Goal: Task Accomplishment & Management: Manage account settings

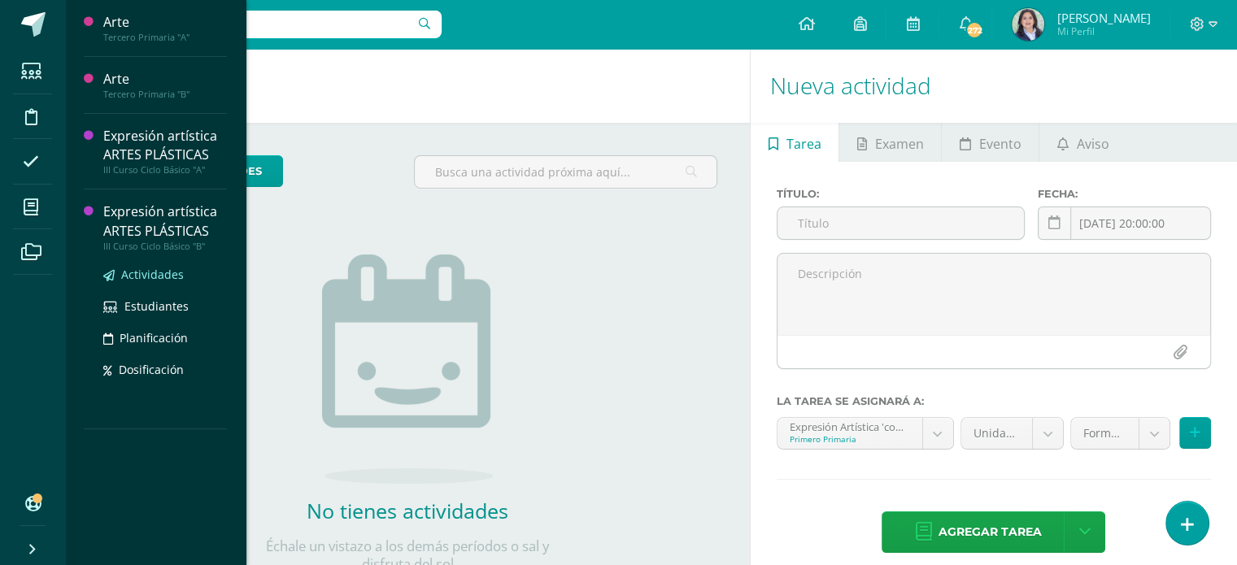
click at [139, 272] on span "Actividades" at bounding box center [152, 274] width 63 height 15
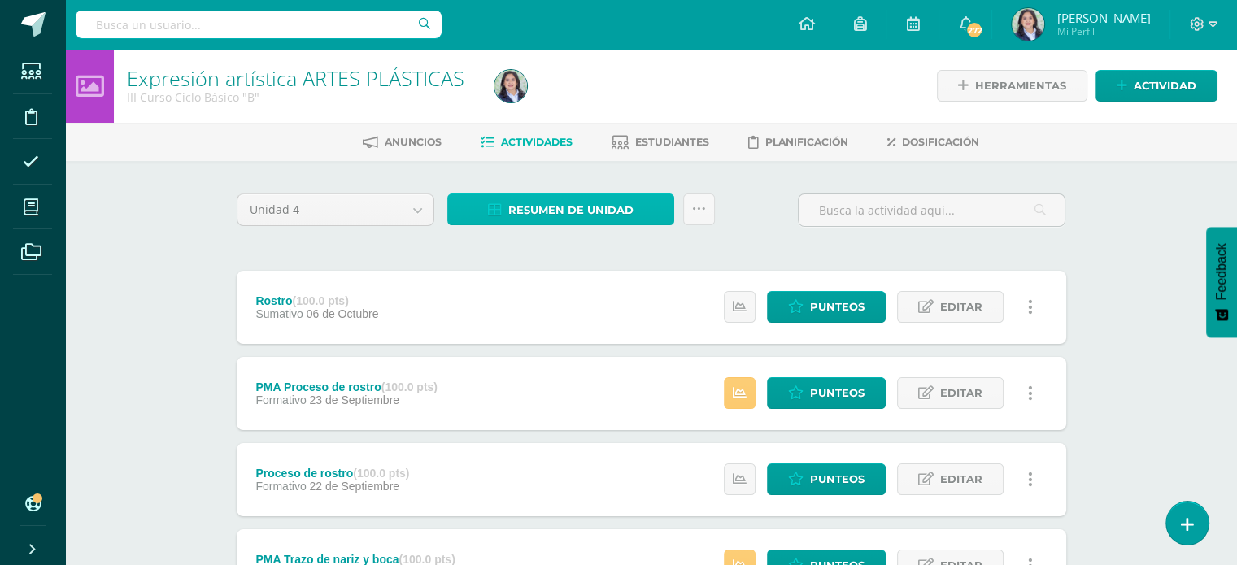
click at [521, 210] on span "Resumen de unidad" at bounding box center [570, 210] width 125 height 30
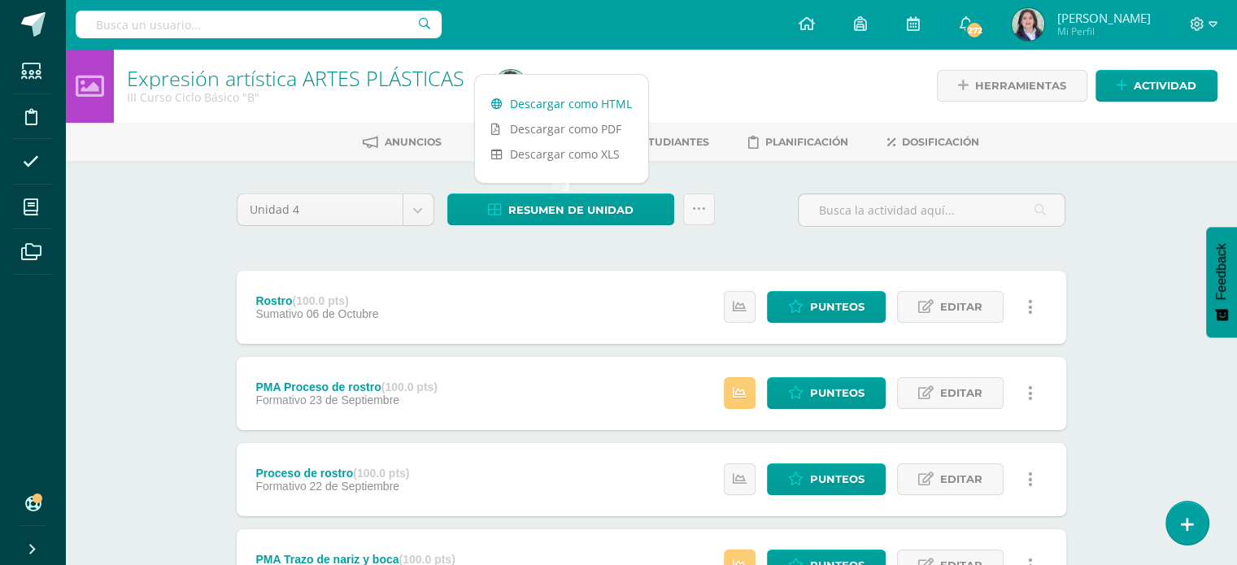
click at [542, 105] on link "Descargar como HTML" at bounding box center [561, 103] width 173 height 25
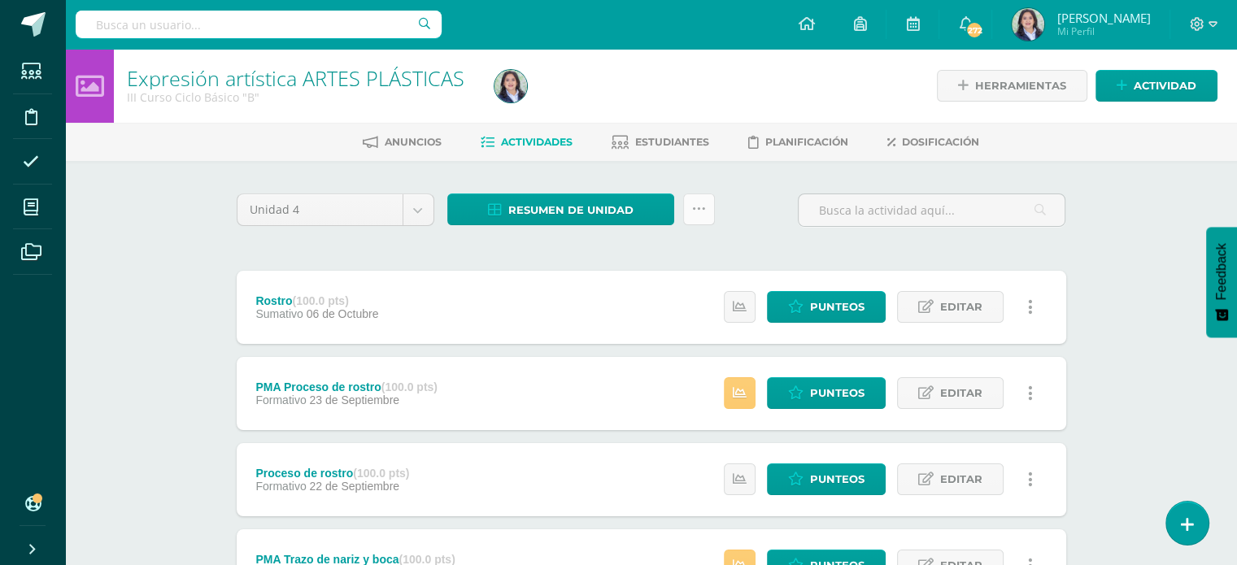
click at [705, 211] on link at bounding box center [699, 210] width 32 height 32
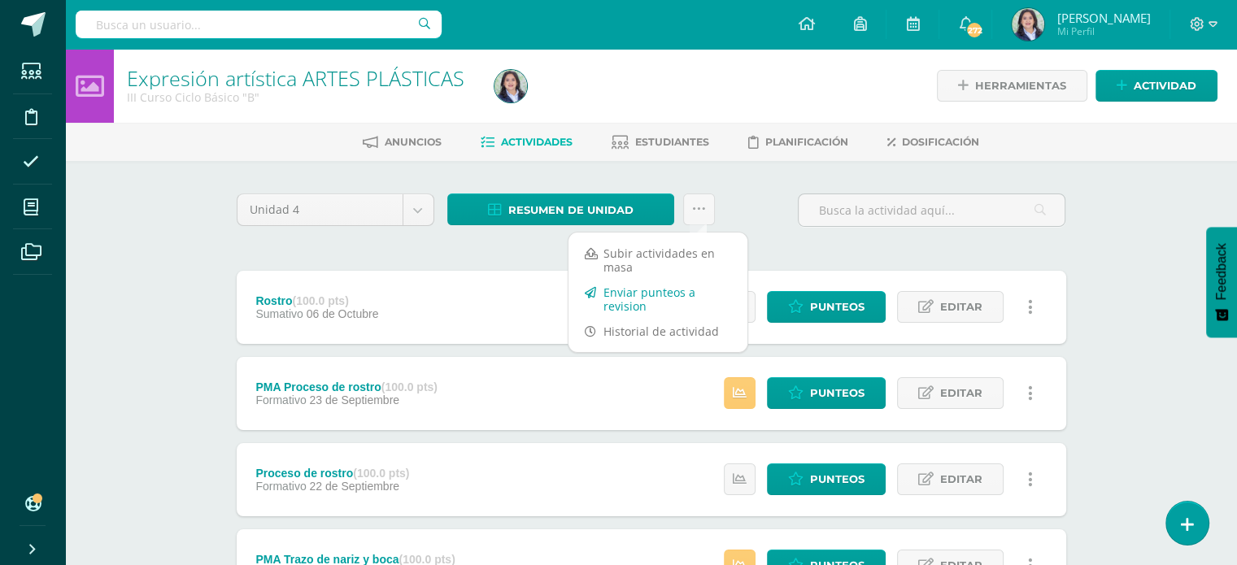
click at [603, 302] on link "Enviar punteos a revision" at bounding box center [658, 299] width 179 height 39
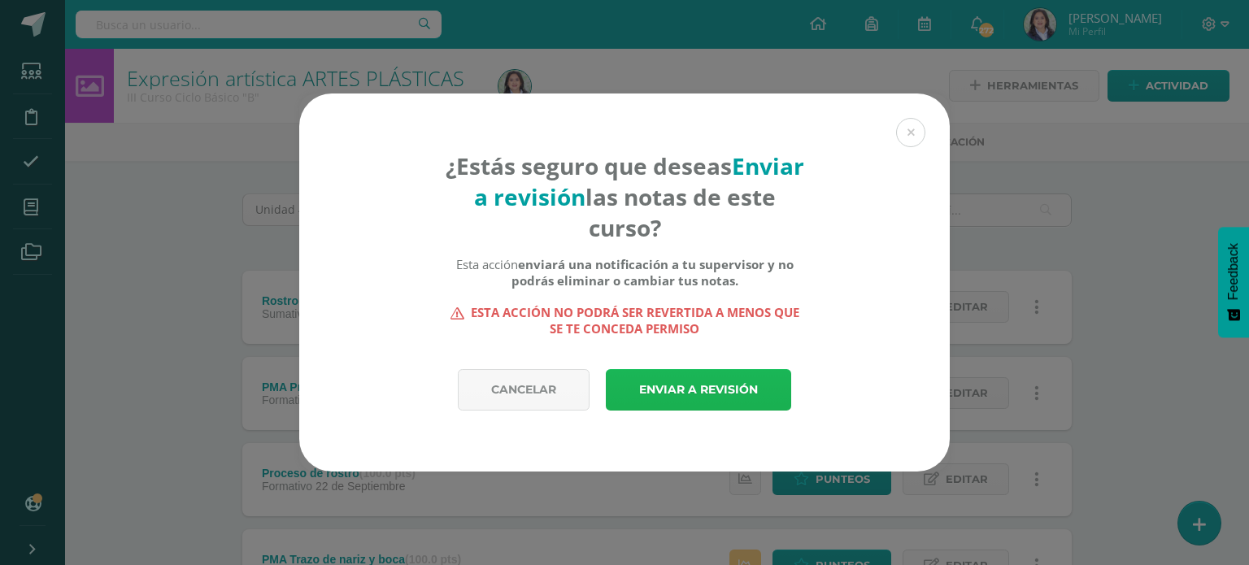
click at [701, 379] on link "Enviar a revisión" at bounding box center [698, 389] width 185 height 41
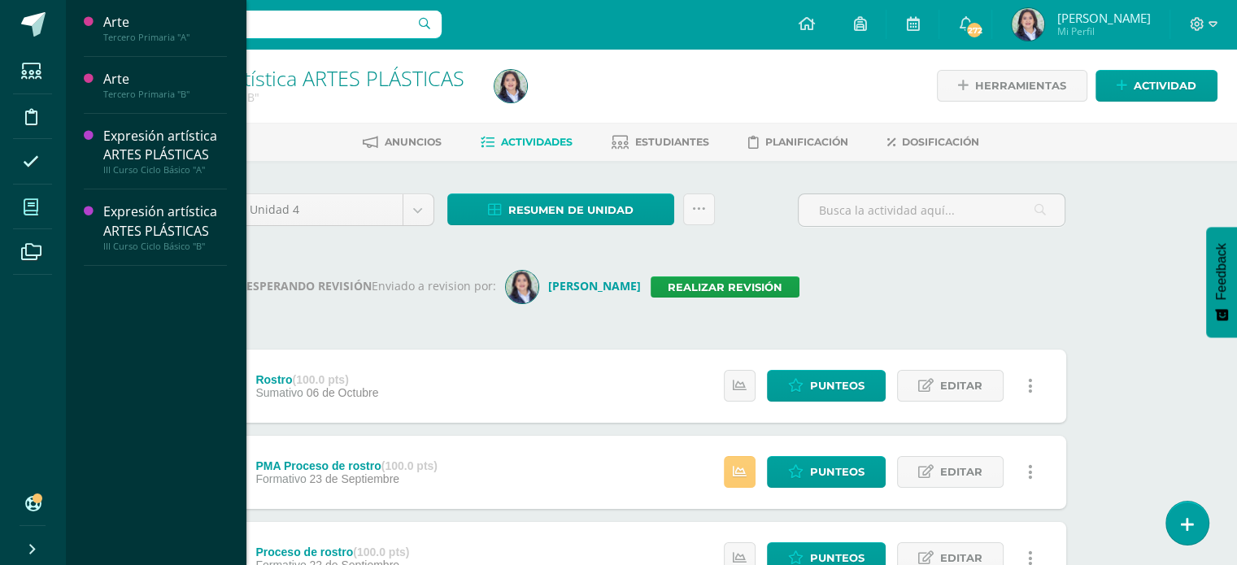
click at [29, 212] on icon at bounding box center [31, 207] width 15 height 16
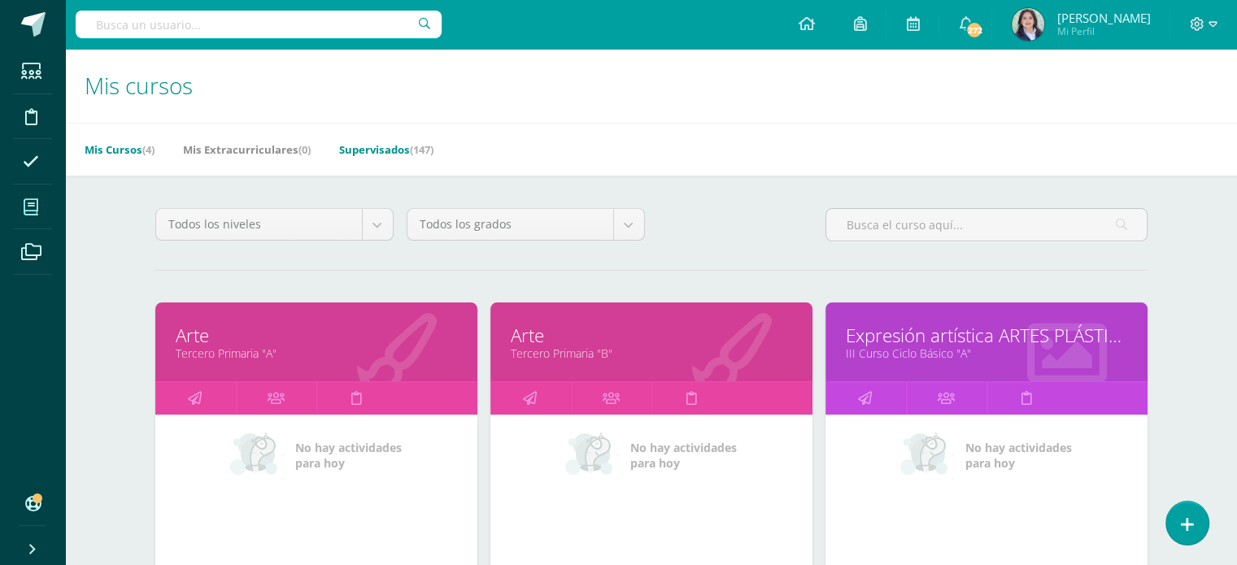
click at [373, 145] on link "Supervisados (147)" at bounding box center [386, 150] width 94 height 26
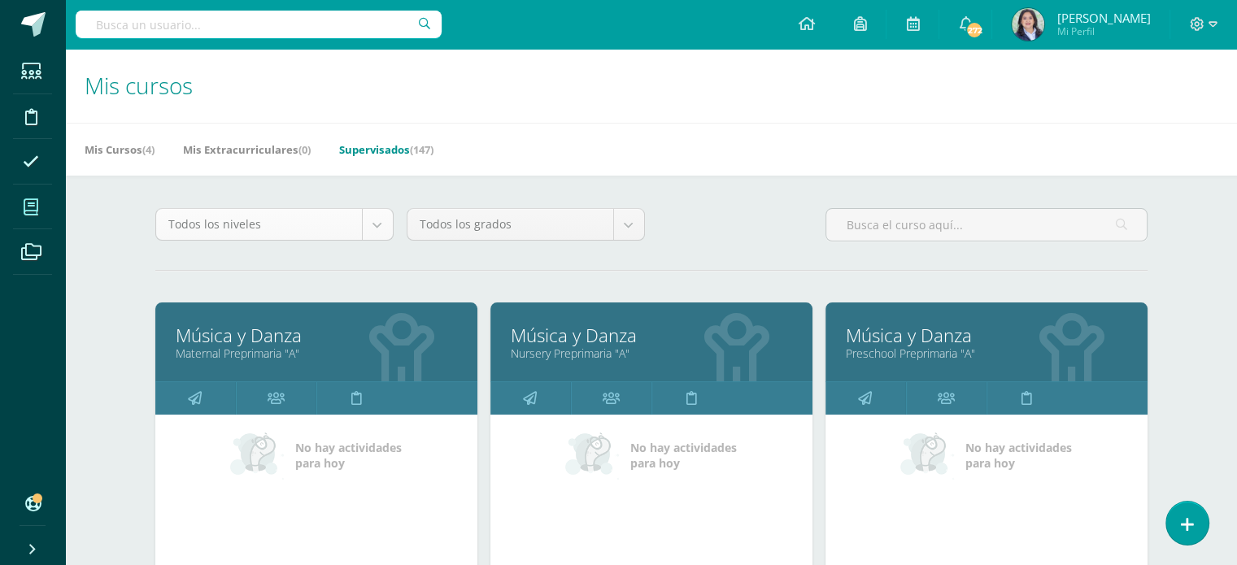
click at [393, 220] on div "Todos los niveles" at bounding box center [274, 224] width 238 height 33
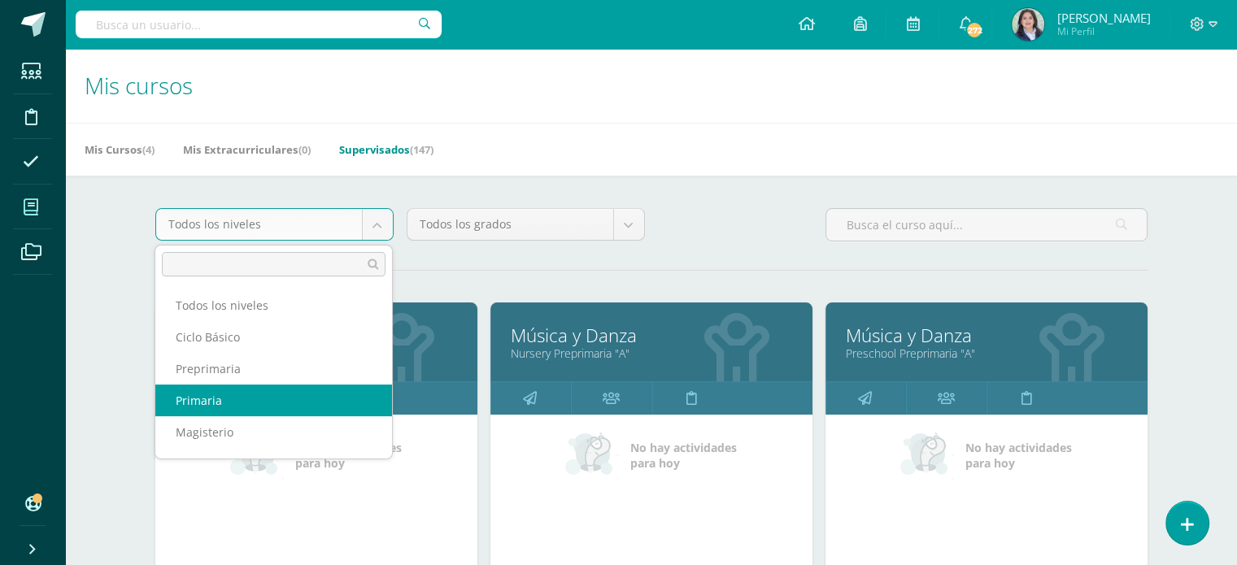
select select "6"
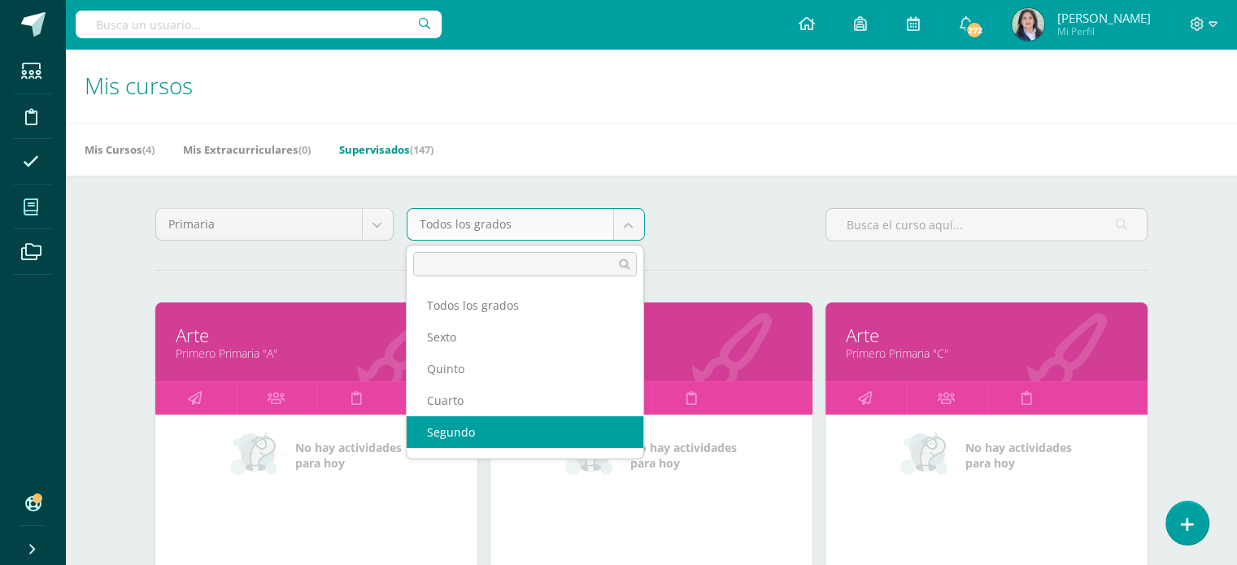
select select "13"
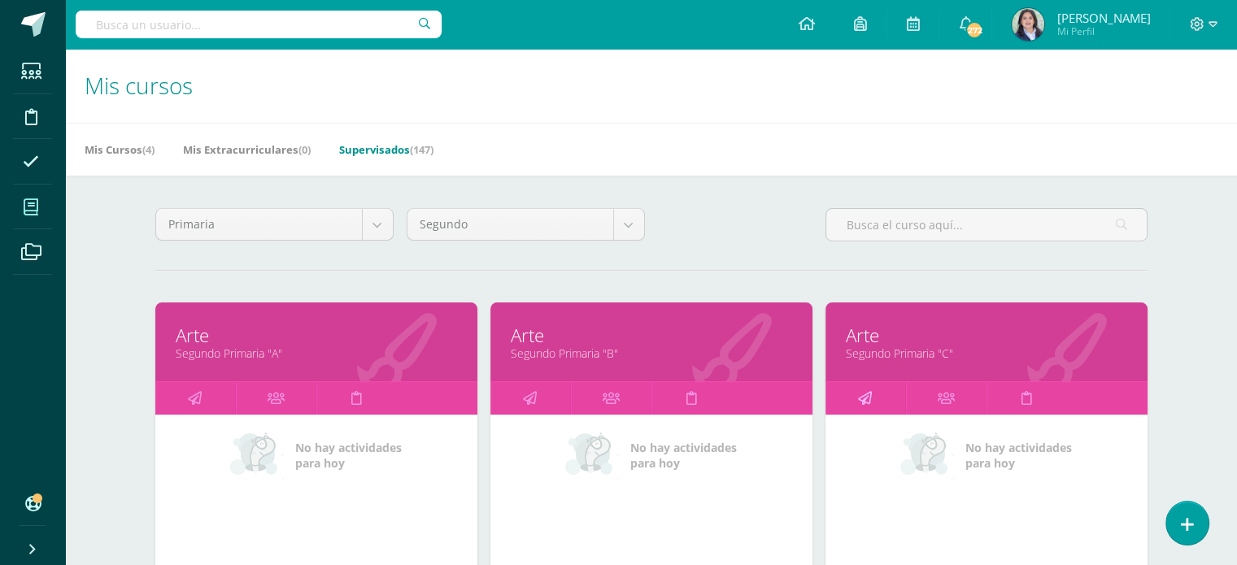
click at [865, 388] on icon at bounding box center [865, 398] width 14 height 32
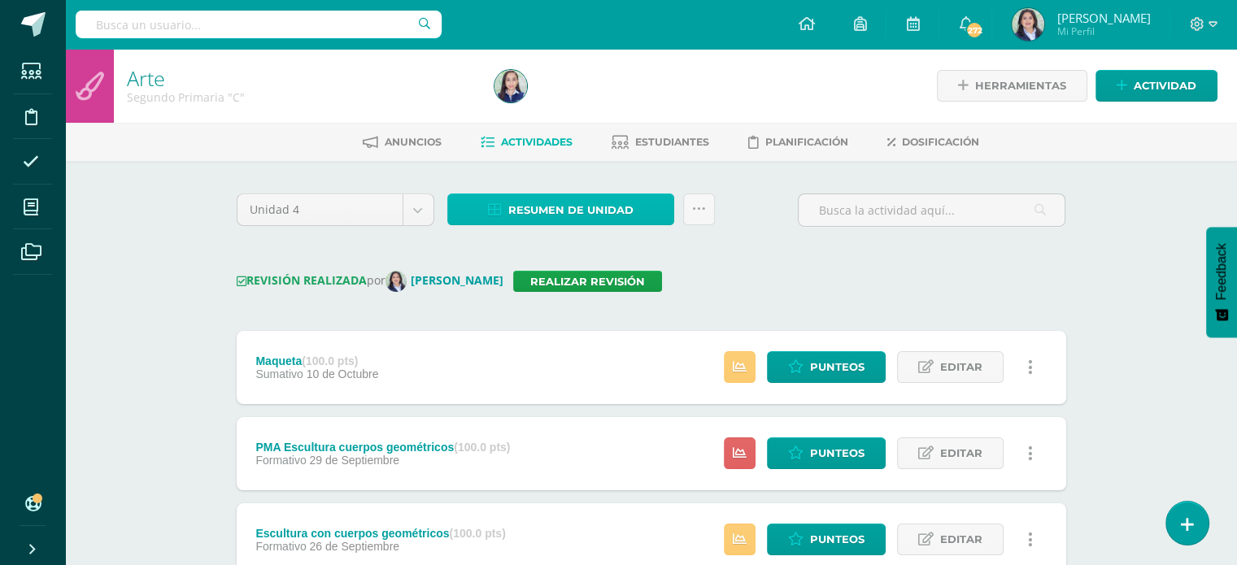
click at [580, 205] on span "Resumen de unidad" at bounding box center [570, 210] width 125 height 30
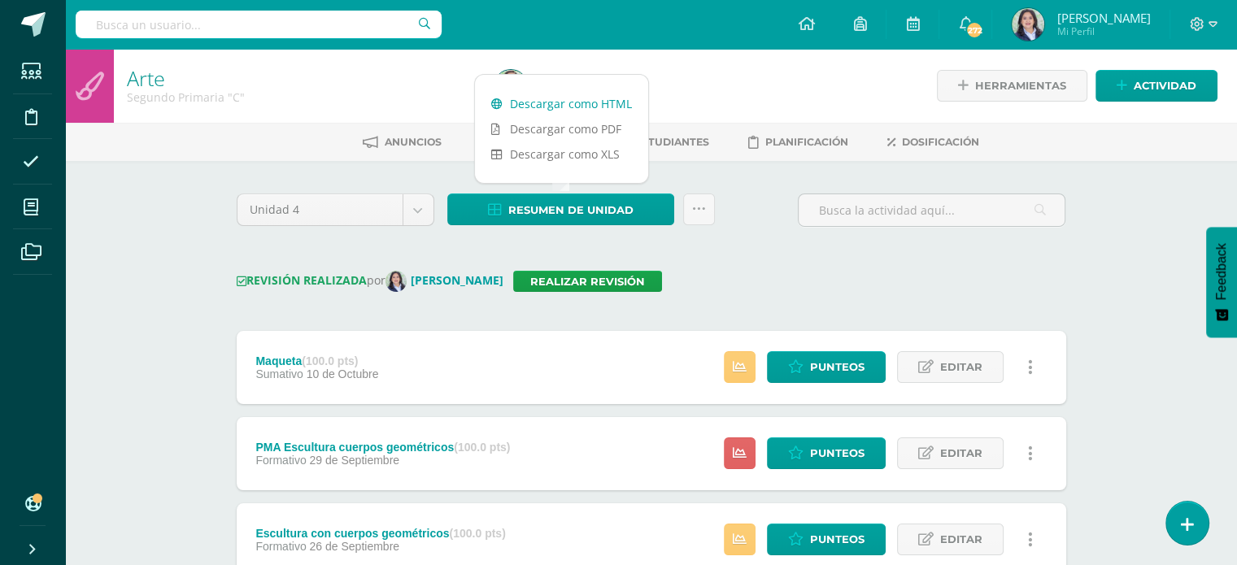
click at [543, 97] on link "Descargar como HTML" at bounding box center [561, 103] width 173 height 25
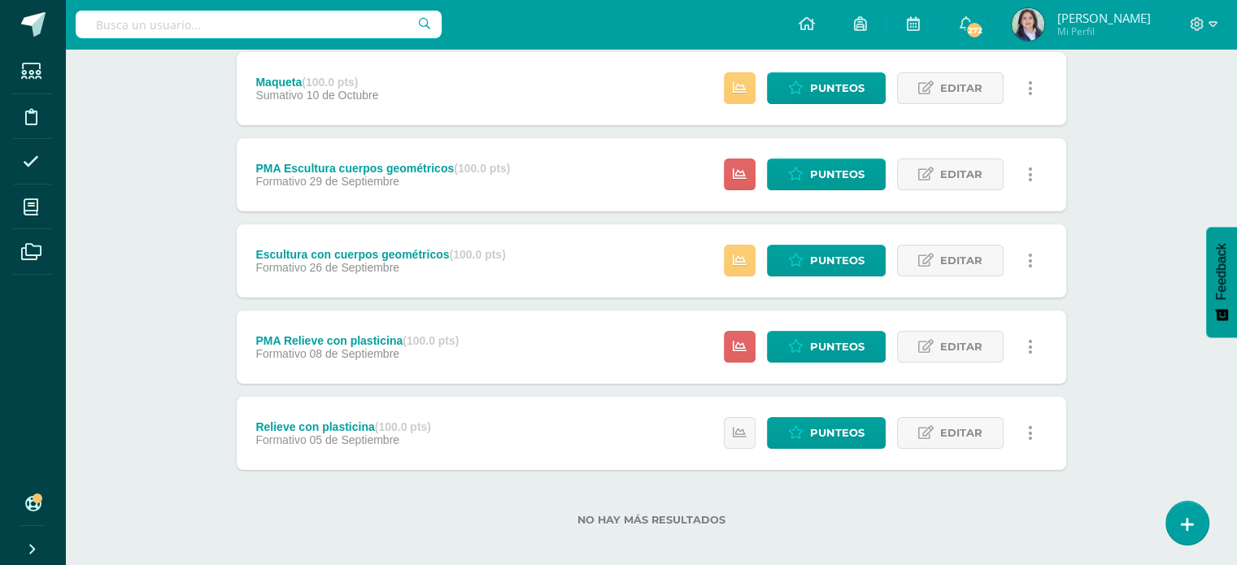
scroll to position [292, 0]
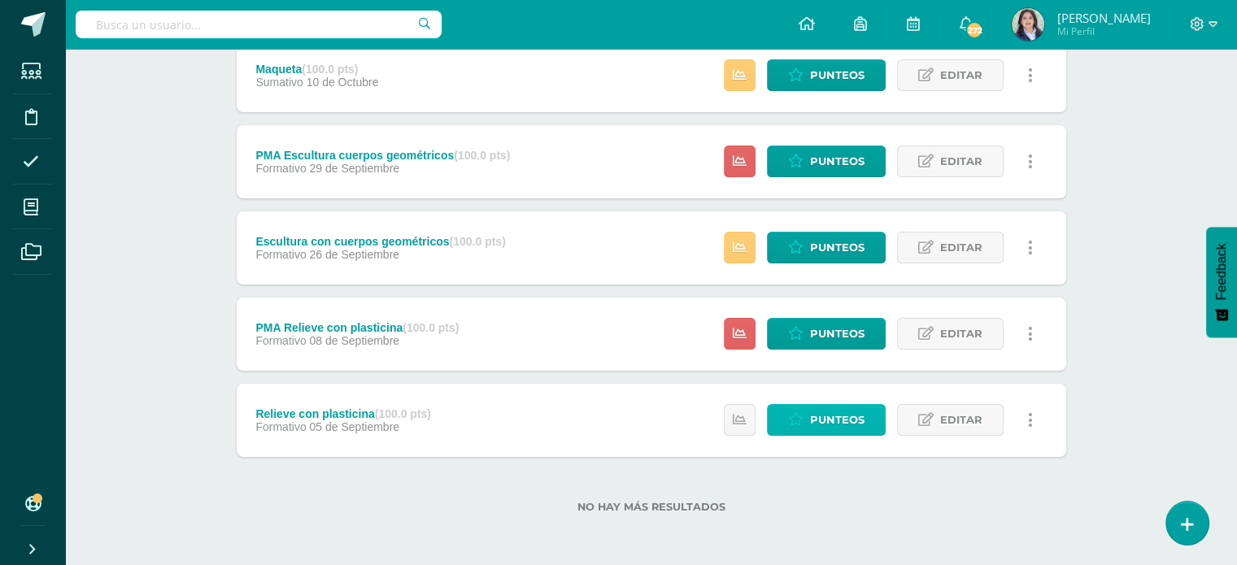
click at [820, 408] on span "Punteos" at bounding box center [837, 420] width 54 height 30
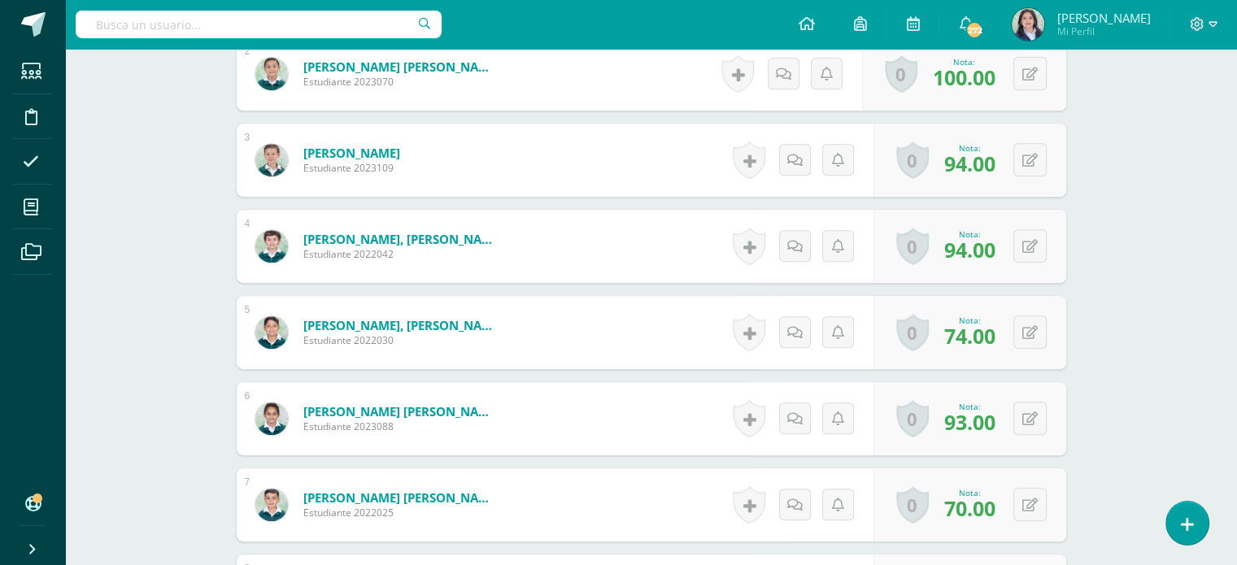
scroll to position [692, 0]
click at [1028, 422] on button at bounding box center [1029, 417] width 33 height 33
click at [1000, 425] on icon at bounding box center [998, 423] width 15 height 14
click at [154, 29] on input "text" at bounding box center [259, 25] width 366 height 28
type input "segundo"
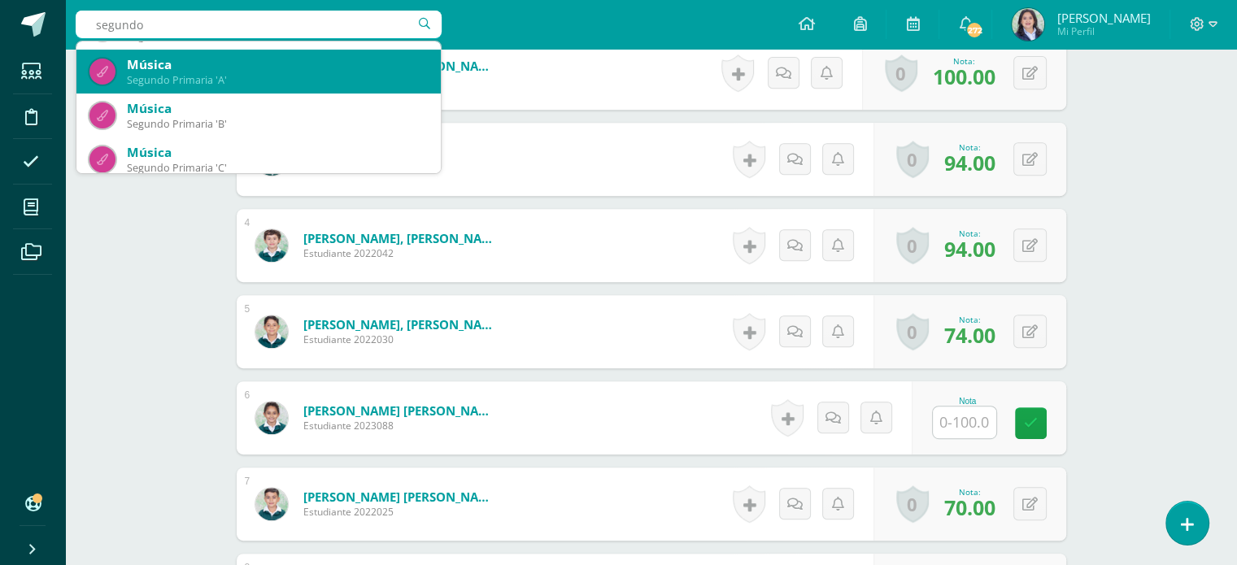
scroll to position [259, 0]
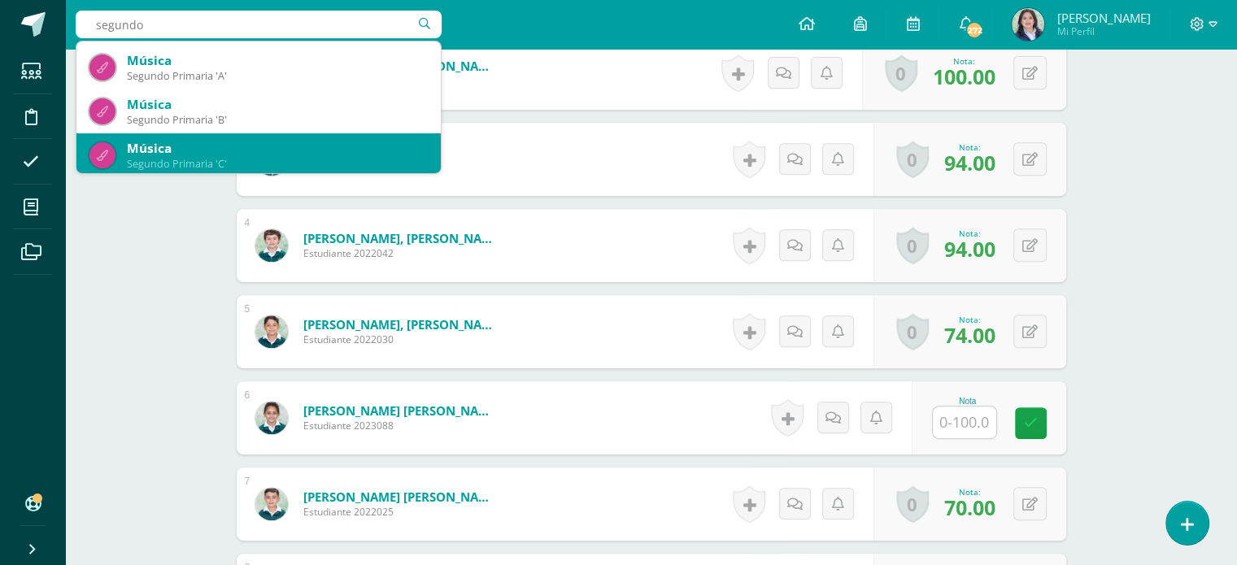
click at [163, 155] on div "Música" at bounding box center [277, 148] width 301 height 17
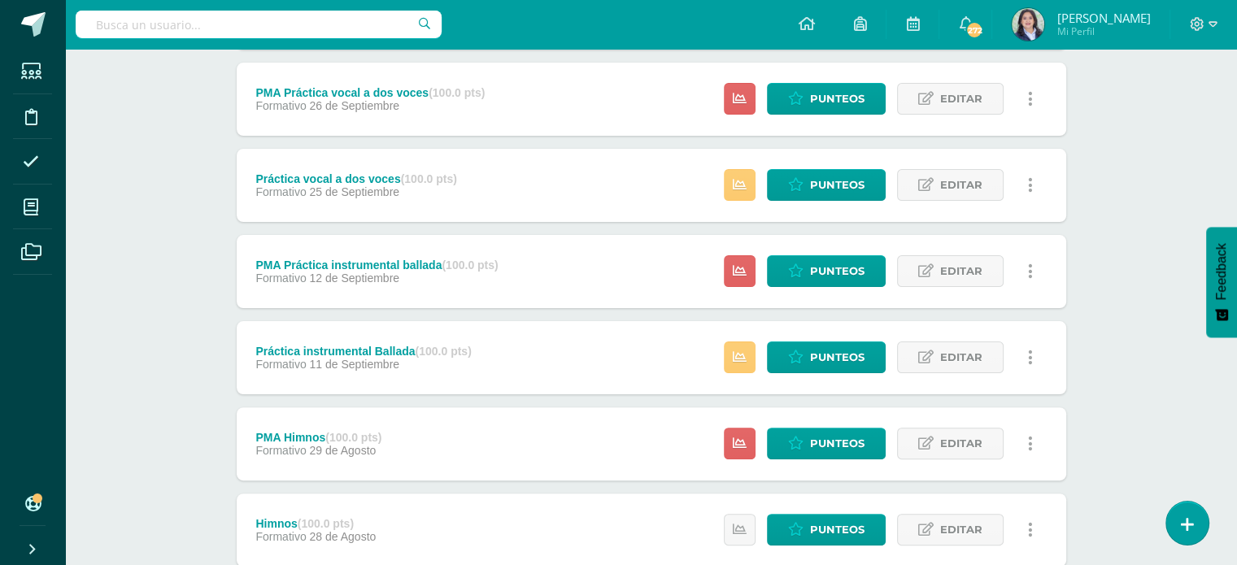
scroll to position [483, 0]
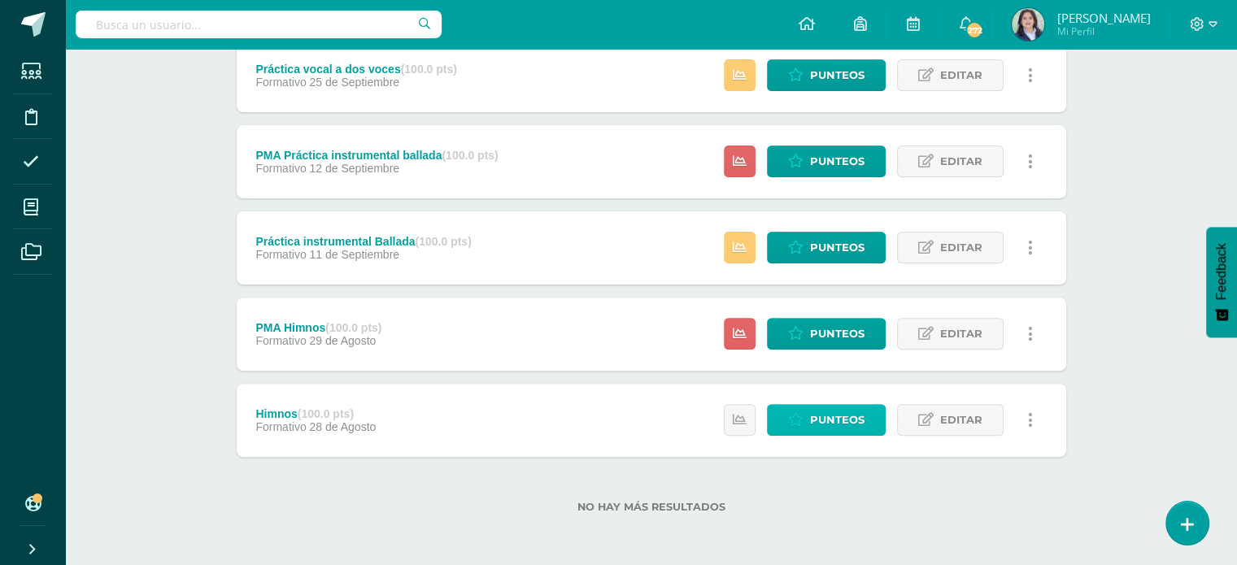
click at [824, 406] on span "Punteos" at bounding box center [837, 420] width 54 height 30
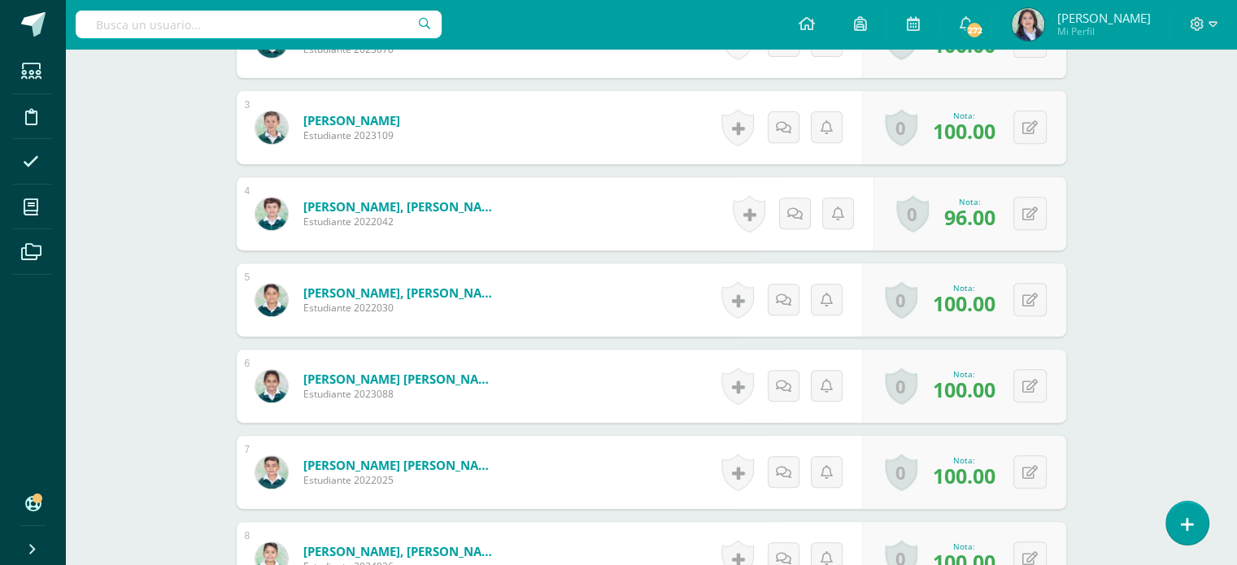
scroll to position [646, 0]
click at [1022, 394] on div "0 [GEOGRAPHIC_DATA] Logros obtenidos Aún no hay logros agregados Nota: 100.00" at bounding box center [974, 388] width 210 height 76
click at [1038, 383] on icon at bounding box center [1041, 387] width 16 height 14
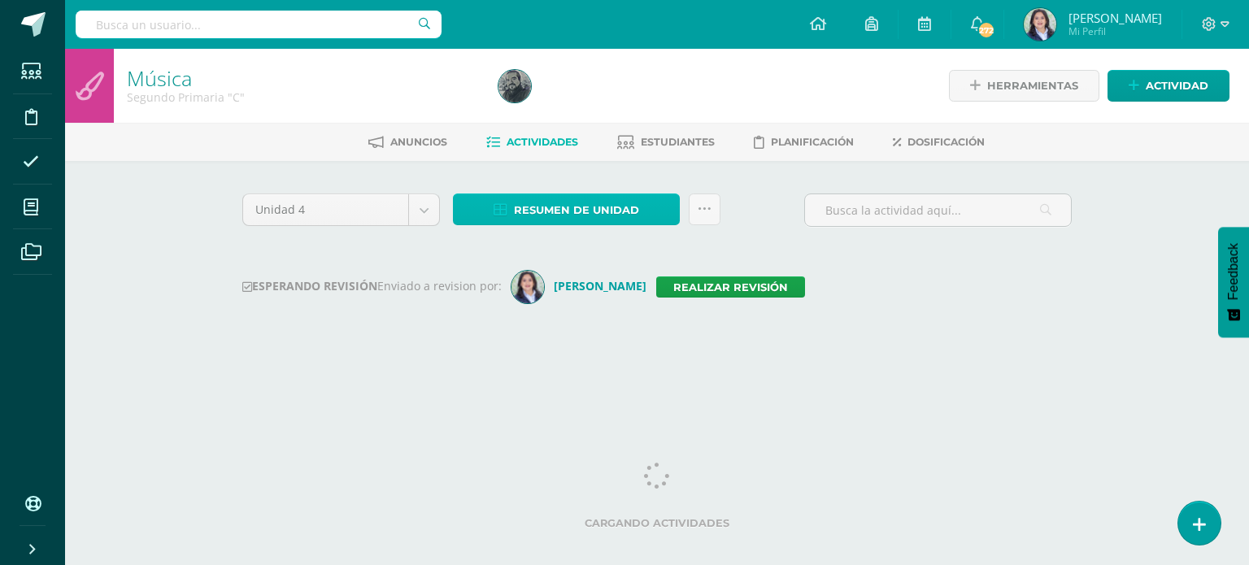
click at [581, 206] on span "Resumen de unidad" at bounding box center [576, 210] width 125 height 30
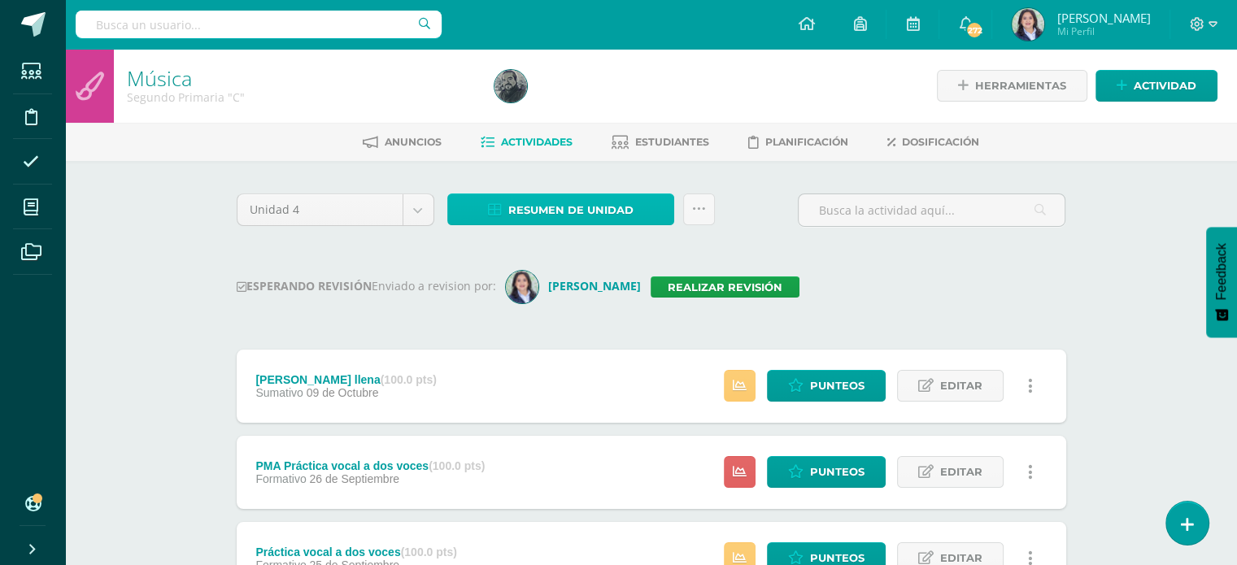
click at [584, 209] on span "Resumen de unidad" at bounding box center [570, 210] width 125 height 30
click at [625, 216] on span "Resumen de unidad" at bounding box center [570, 210] width 125 height 30
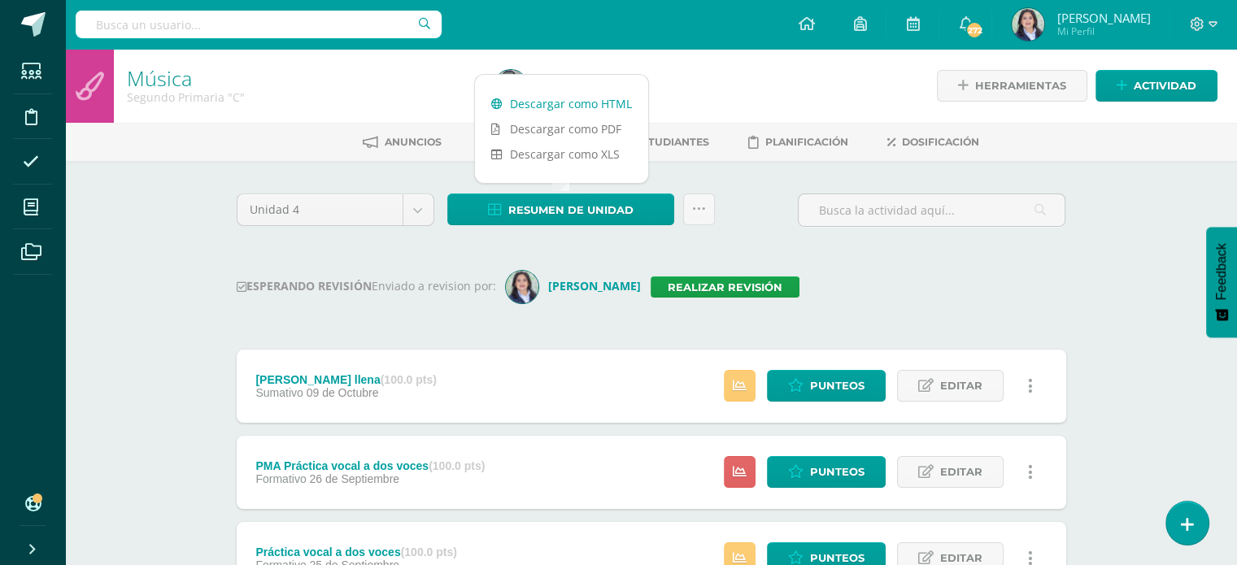
click at [591, 103] on link "Descargar como HTML" at bounding box center [561, 103] width 173 height 25
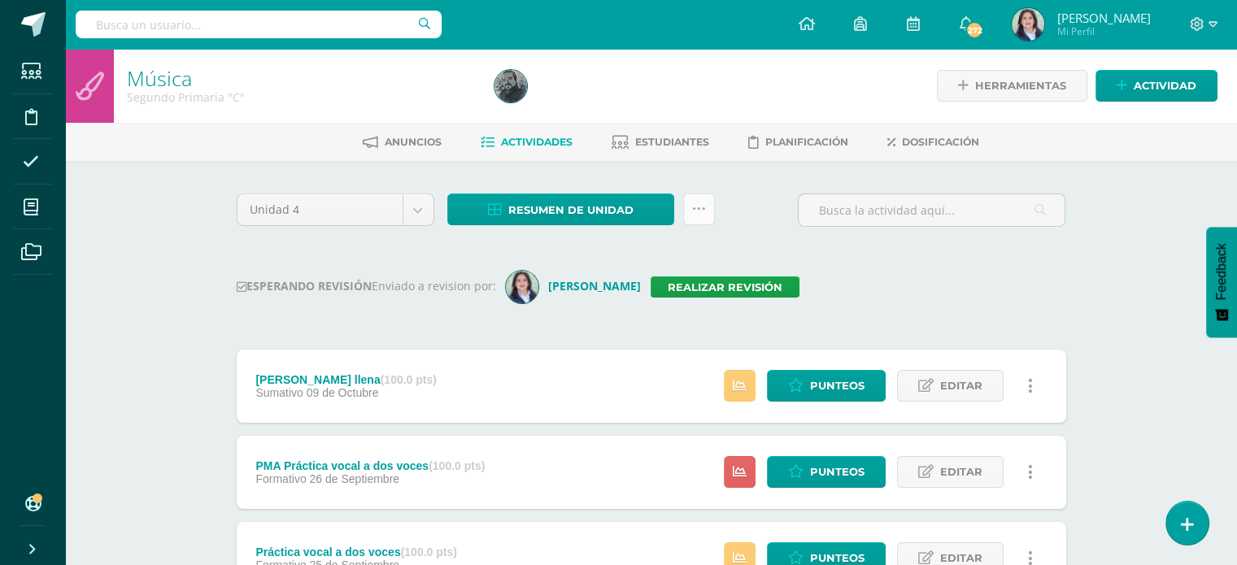
click at [696, 214] on icon at bounding box center [699, 210] width 14 height 14
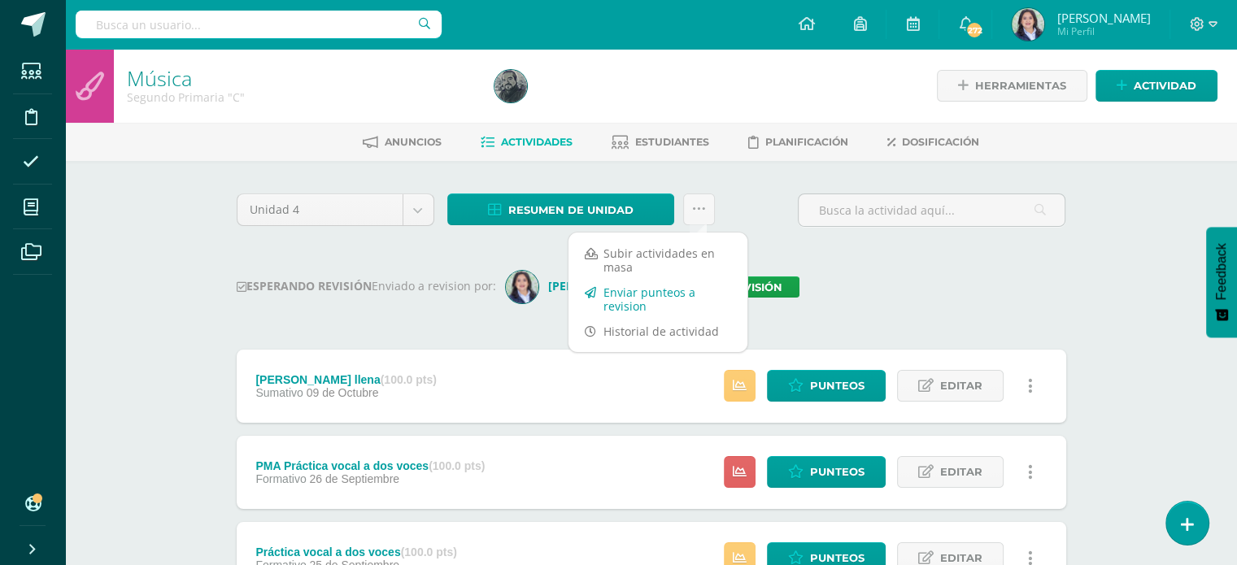
click at [626, 294] on link "Enviar punteos a revision" at bounding box center [658, 299] width 179 height 39
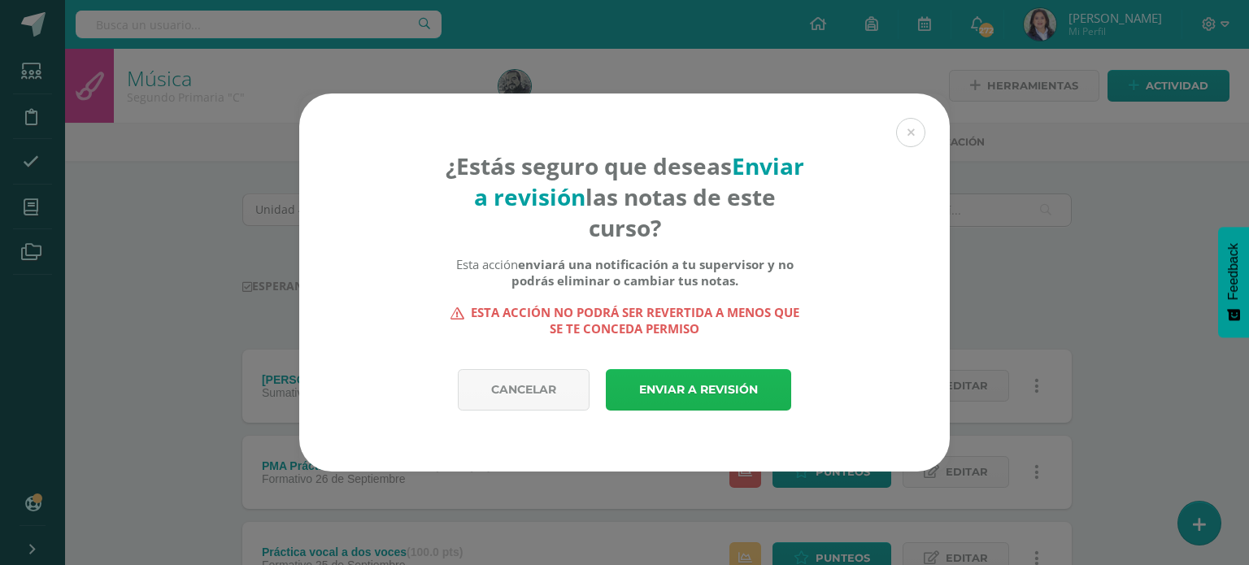
click at [667, 406] on link "Enviar a revisión" at bounding box center [698, 389] width 185 height 41
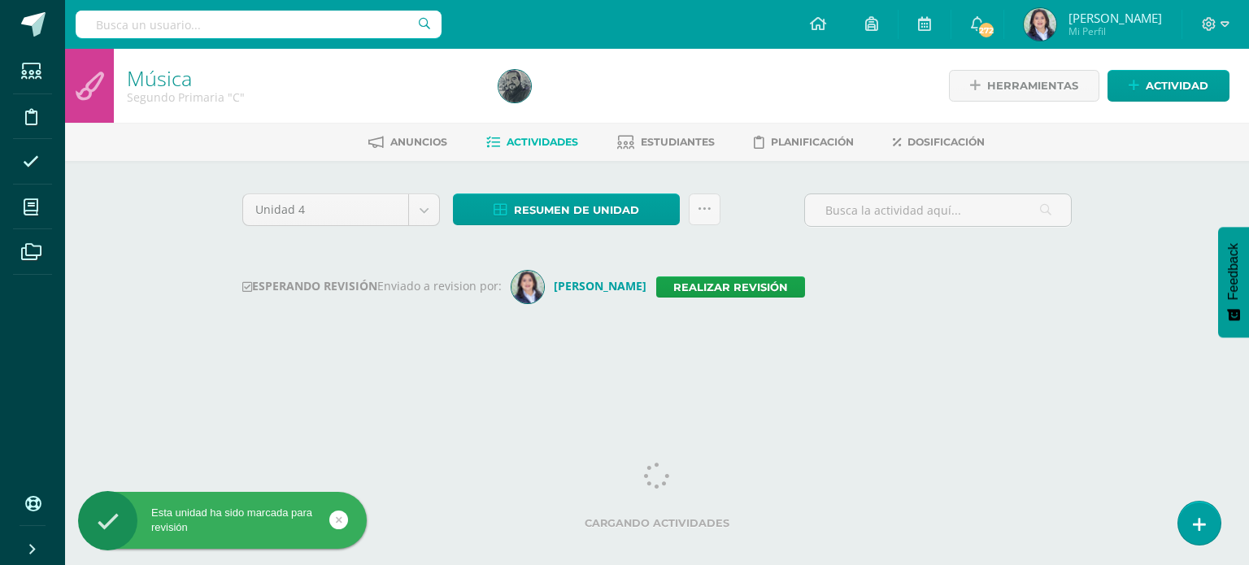
click at [237, 24] on input "text" at bounding box center [259, 25] width 366 height 28
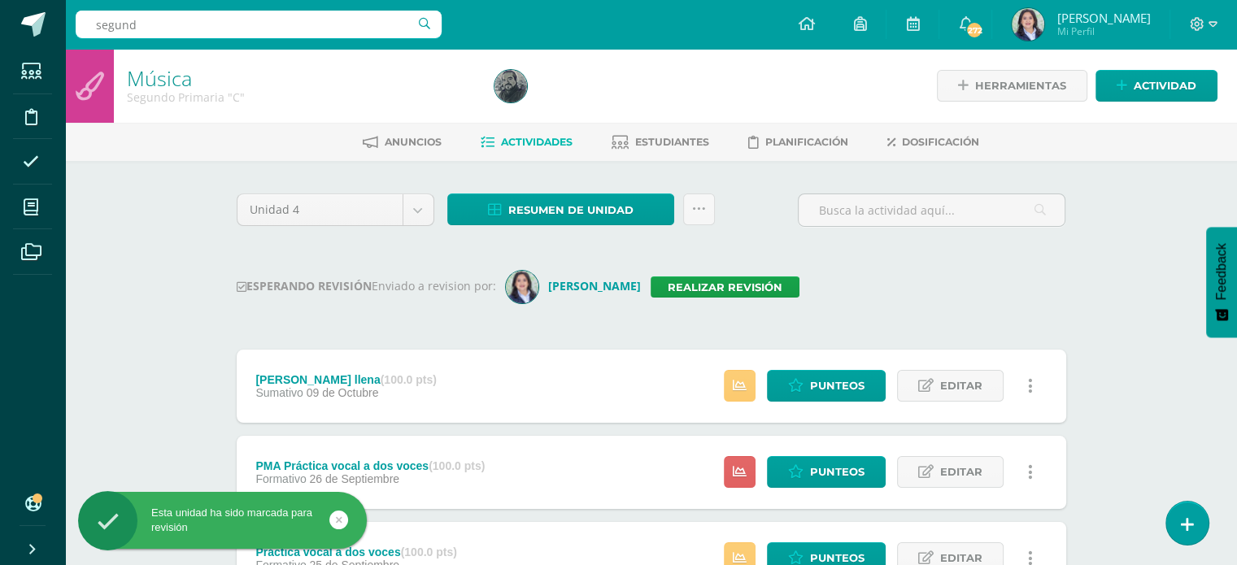
type input "segundo"
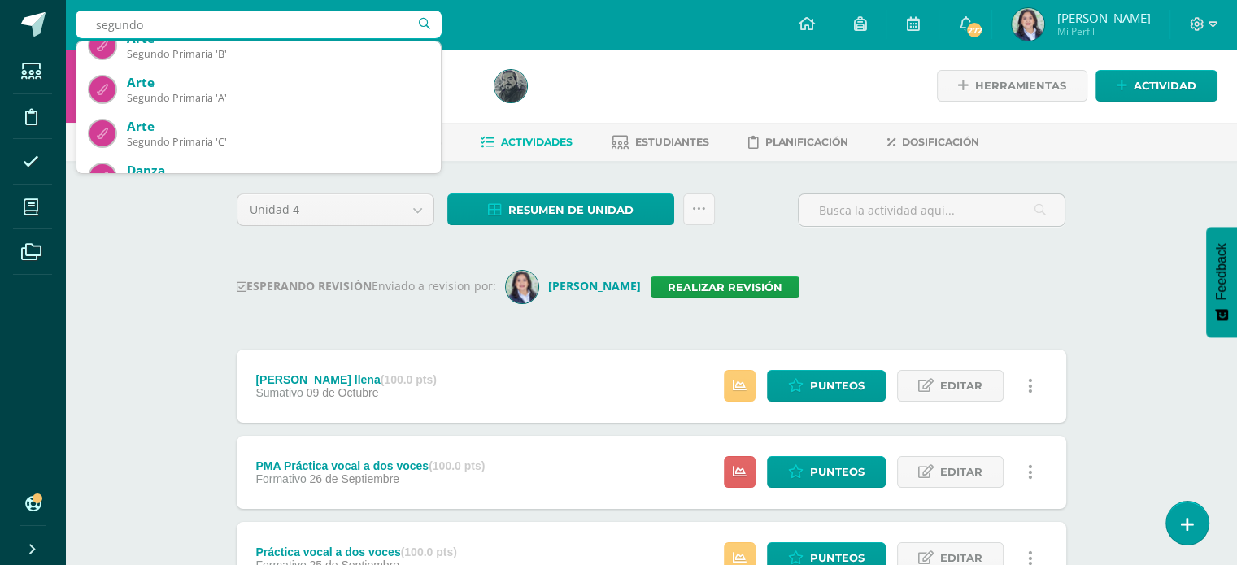
scroll to position [16, 0]
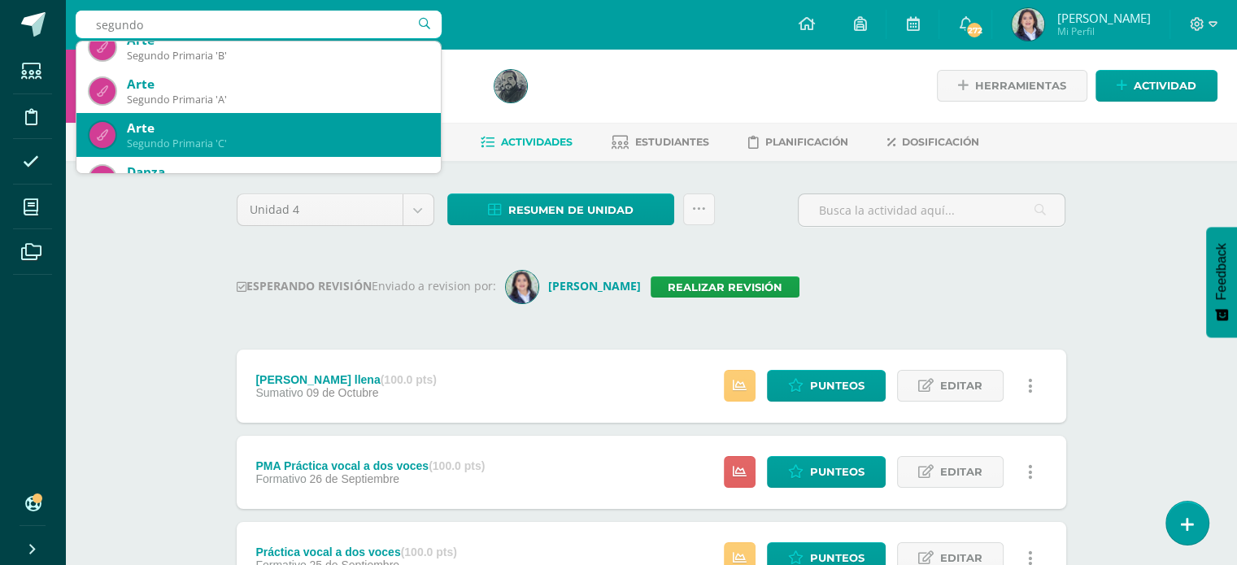
click at [216, 137] on div "Segundo Primaria 'C'" at bounding box center [277, 144] width 301 height 14
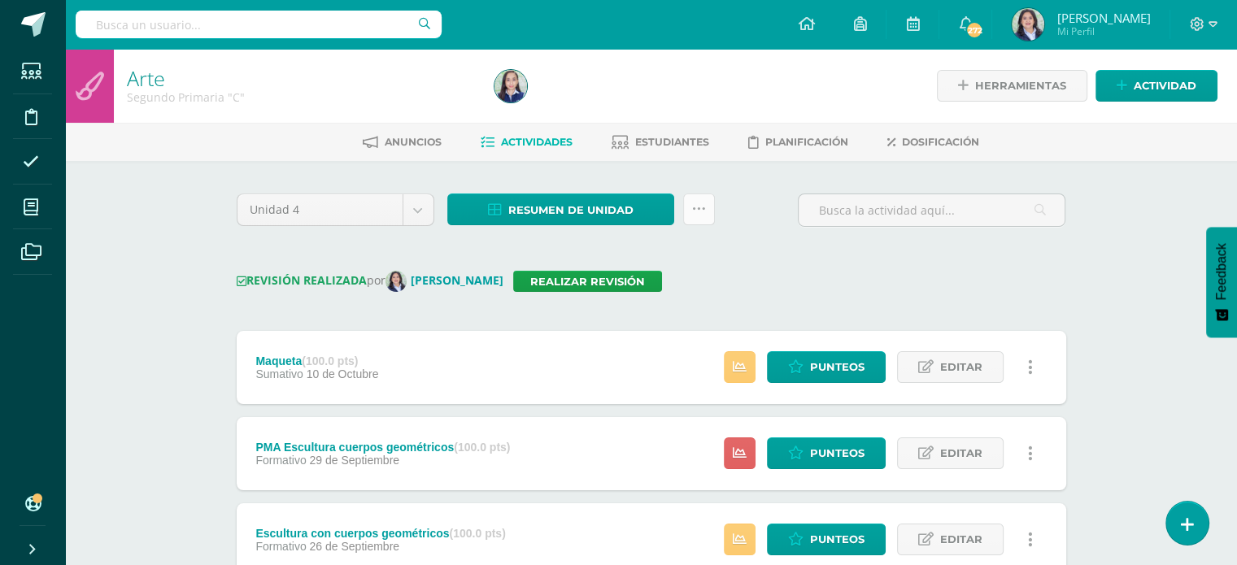
click at [696, 210] on icon at bounding box center [699, 210] width 14 height 14
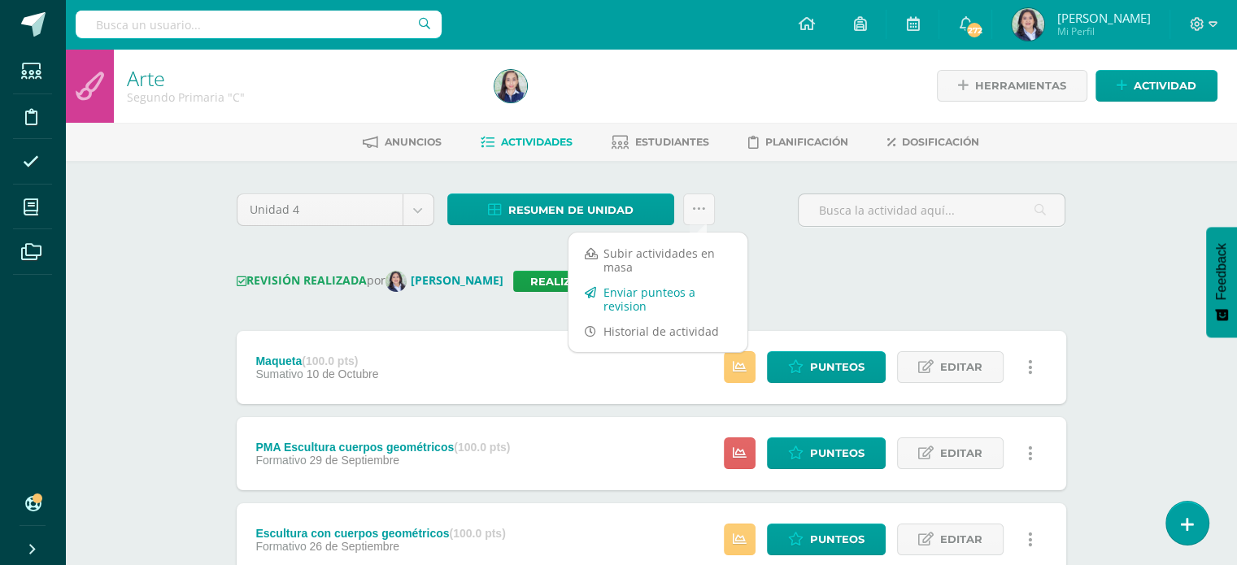
click at [629, 295] on link "Enviar punteos a revision" at bounding box center [658, 299] width 179 height 39
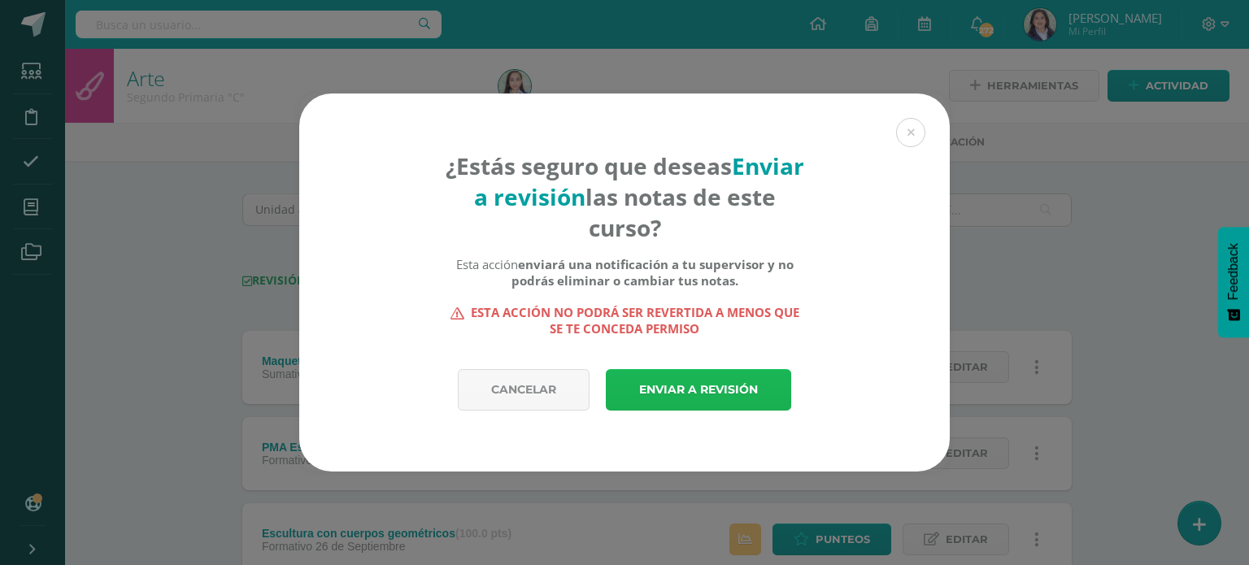
click at [682, 384] on link "Enviar a revisión" at bounding box center [698, 389] width 185 height 41
